Goal: Information Seeking & Learning: Compare options

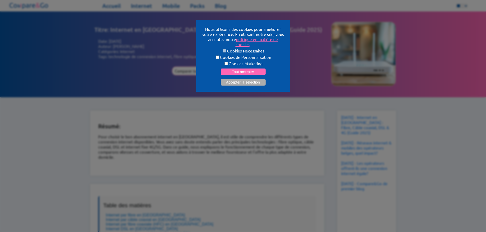
select select "**"
click at [252, 80] on button "Accepter la sélection" at bounding box center [242, 82] width 45 height 7
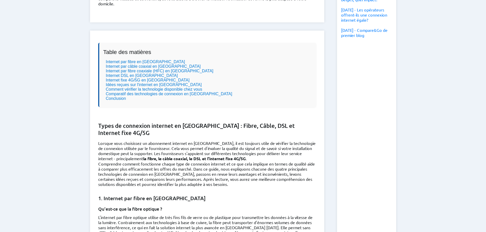
scroll to position [178, 0]
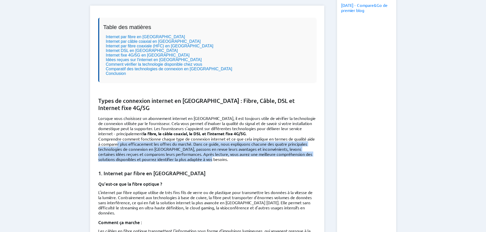
drag, startPoint x: 126, startPoint y: 137, endPoint x: 305, endPoint y: 151, distance: 178.7
click at [305, 151] on p "Comprendre comment fonctionne chaque type de connexion internet et ce que cela …" at bounding box center [207, 148] width 218 height 25
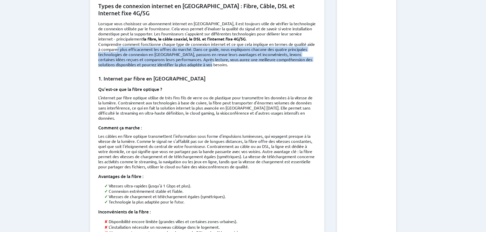
scroll to position [280, 0]
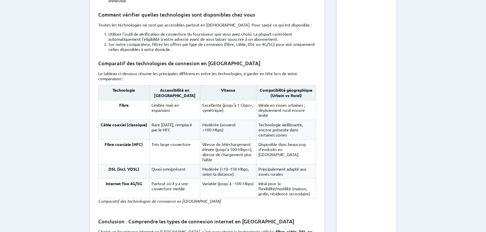
scroll to position [1147, 0]
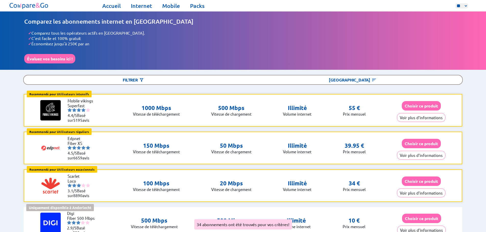
select select "**"
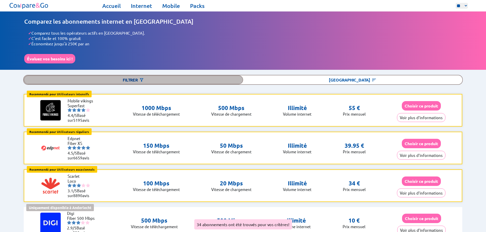
click at [144, 79] on img at bounding box center [141, 79] width 5 height 5
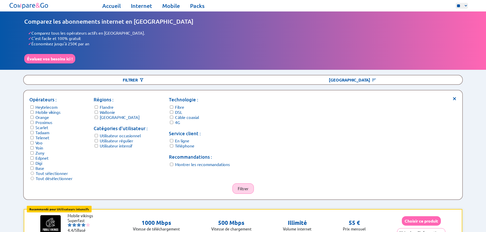
click at [248, 184] on button "Filtrer" at bounding box center [242, 189] width 21 height 10
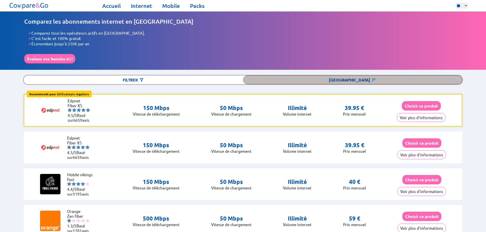
click at [371, 80] on img at bounding box center [373, 79] width 5 height 5
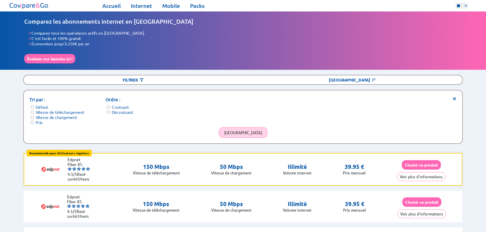
click at [241, 129] on button "[GEOGRAPHIC_DATA]" at bounding box center [243, 132] width 48 height 10
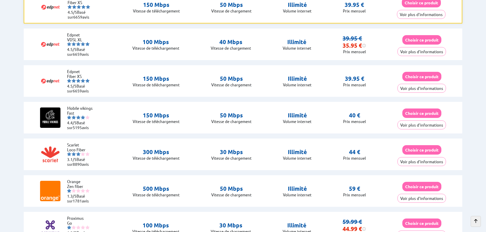
scroll to position [102, 0]
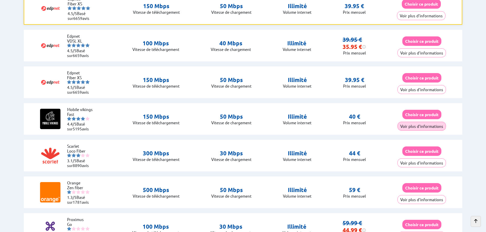
click at [419, 125] on button "Voir plus d'informations" at bounding box center [421, 126] width 48 height 9
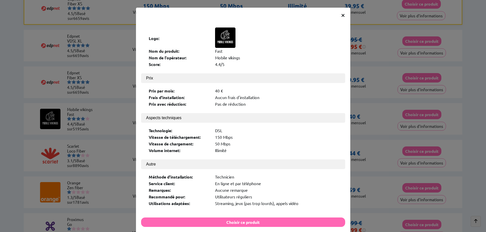
click at [341, 14] on span "×" at bounding box center [343, 14] width 4 height 9
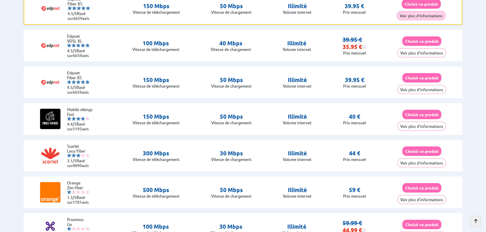
click at [423, 15] on button "Voir plus d'informations" at bounding box center [421, 15] width 48 height 9
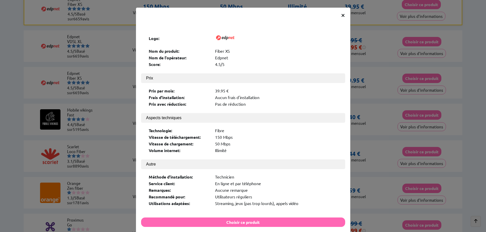
click at [341, 14] on span "×" at bounding box center [343, 14] width 4 height 9
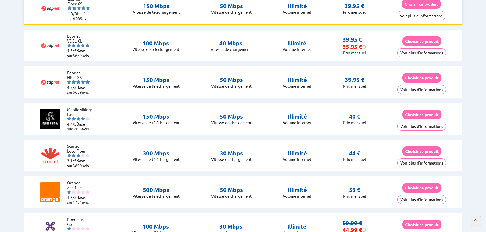
click at [425, 122] on button "Voir plus d'informations" at bounding box center [421, 126] width 48 height 9
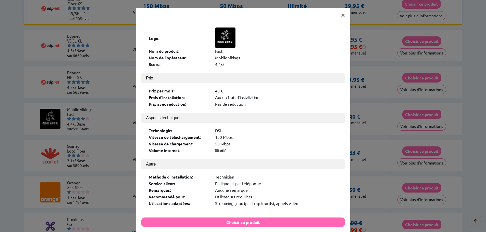
scroll to position [101, 0]
click at [341, 16] on span "×" at bounding box center [343, 14] width 4 height 9
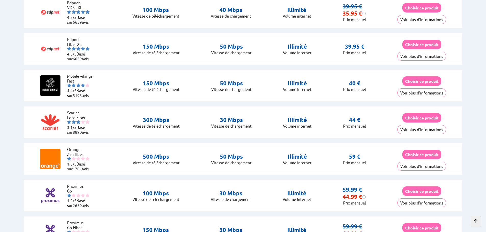
scroll to position [127, 0]
